Goal: Information Seeking & Learning: Learn about a topic

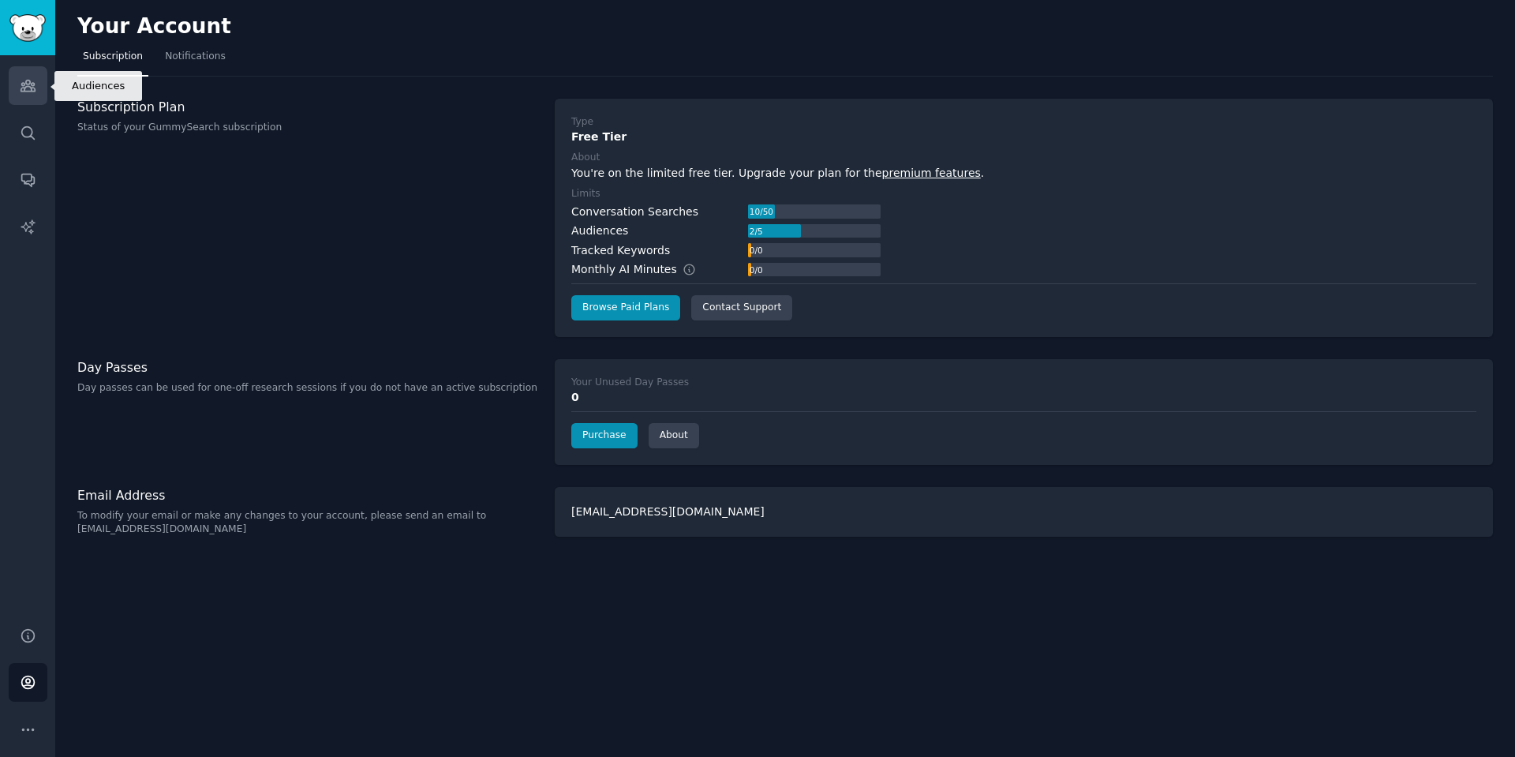
click at [21, 98] on link "Audiences" at bounding box center [28, 85] width 39 height 39
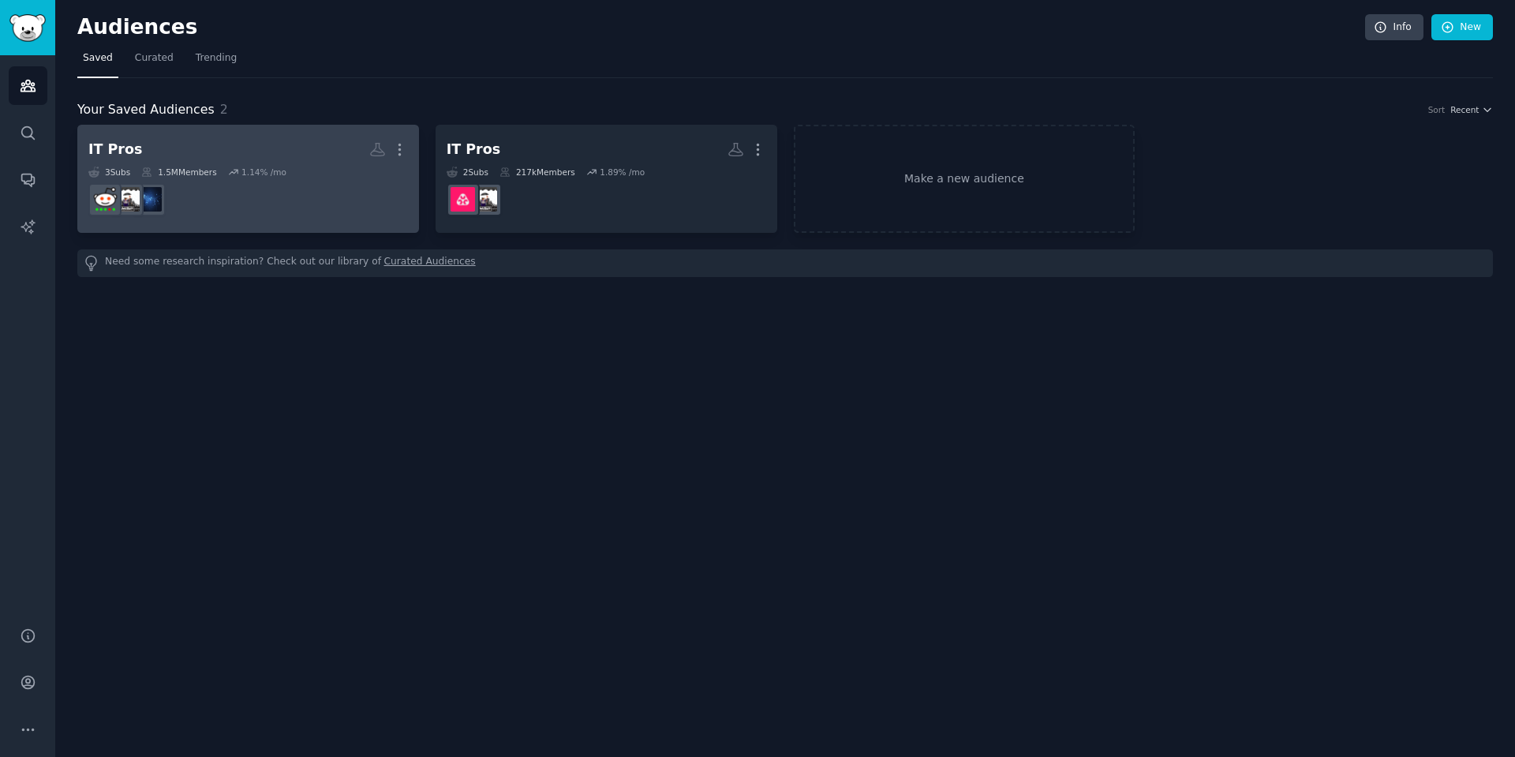
click at [323, 218] on dd at bounding box center [248, 200] width 320 height 44
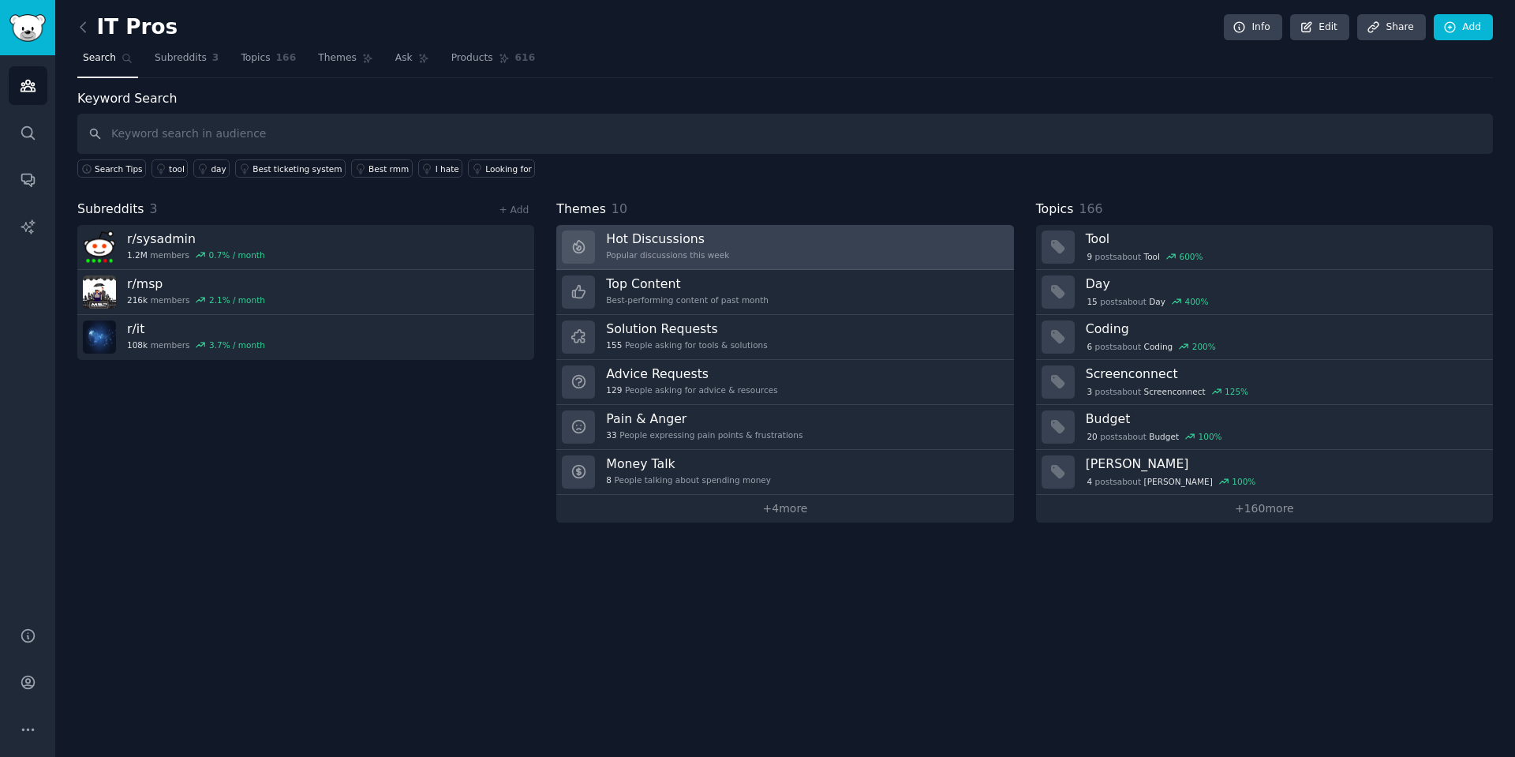
click at [710, 252] on div "Popular discussions this week" at bounding box center [667, 254] width 123 height 11
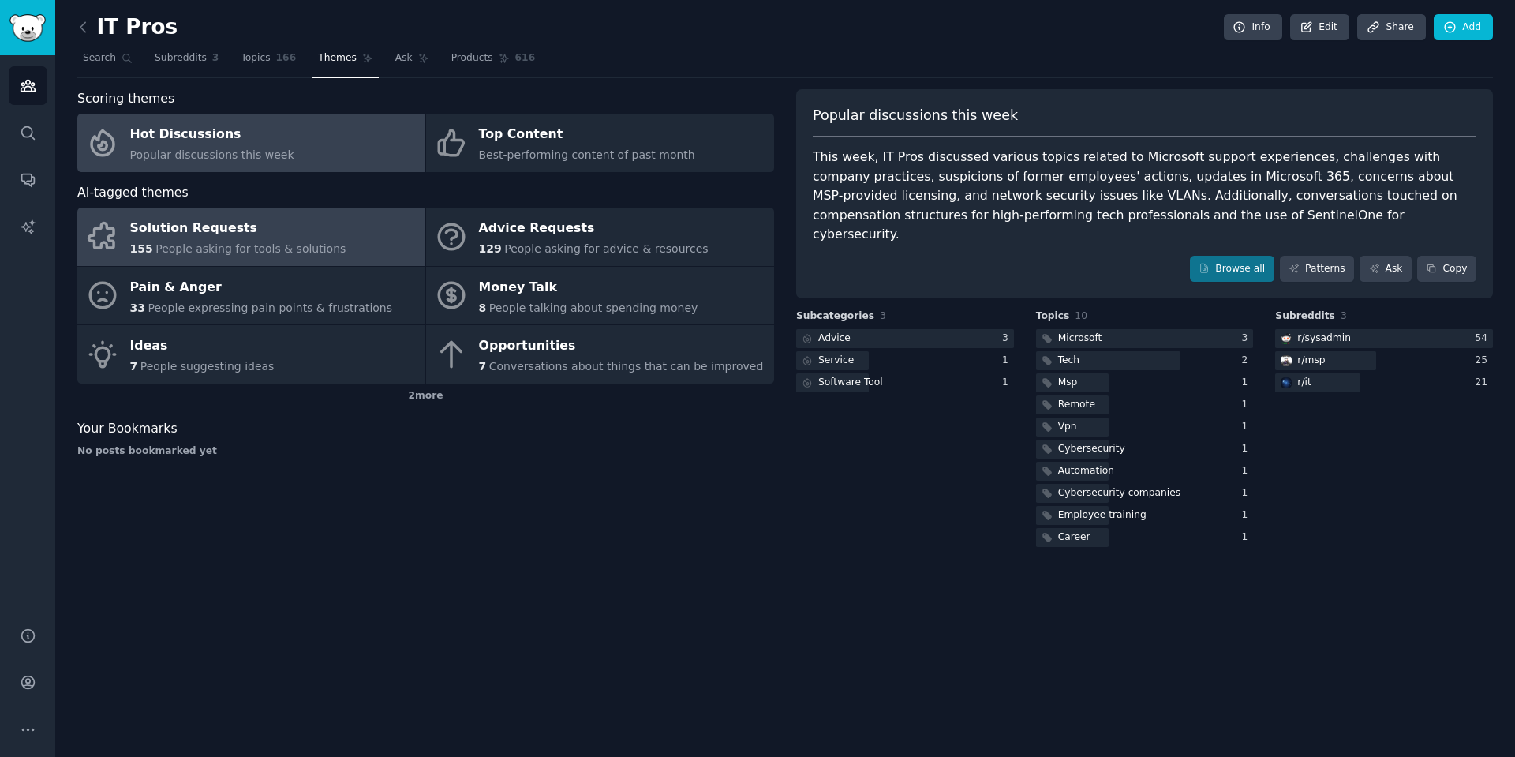
click at [202, 248] on span "People asking for tools & solutions" at bounding box center [250, 248] width 190 height 13
